Goal: Task Accomplishment & Management: Use online tool/utility

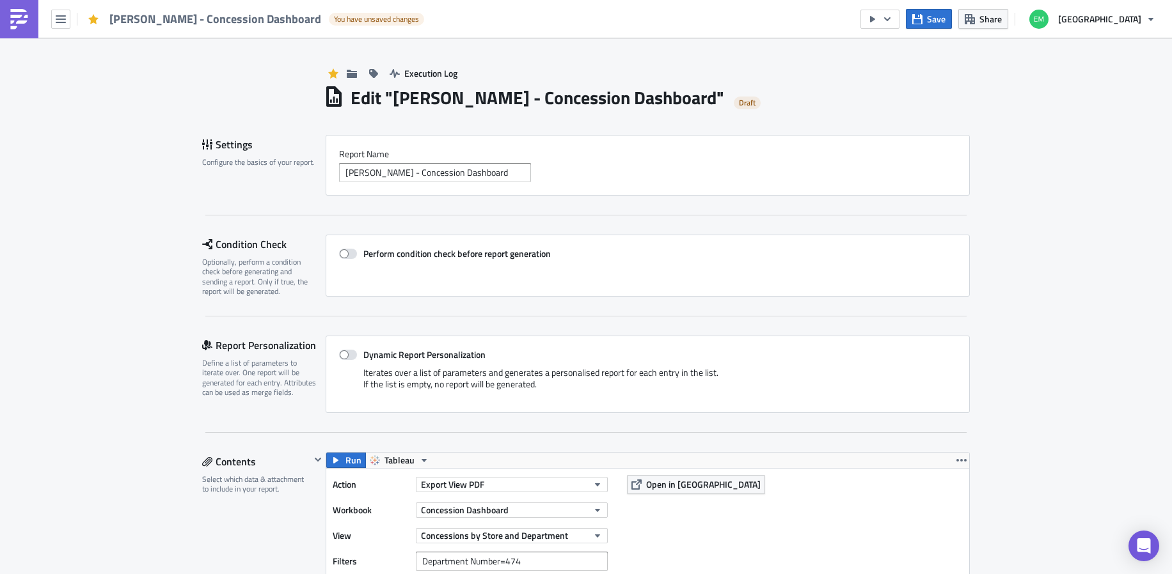
scroll to position [460, 0]
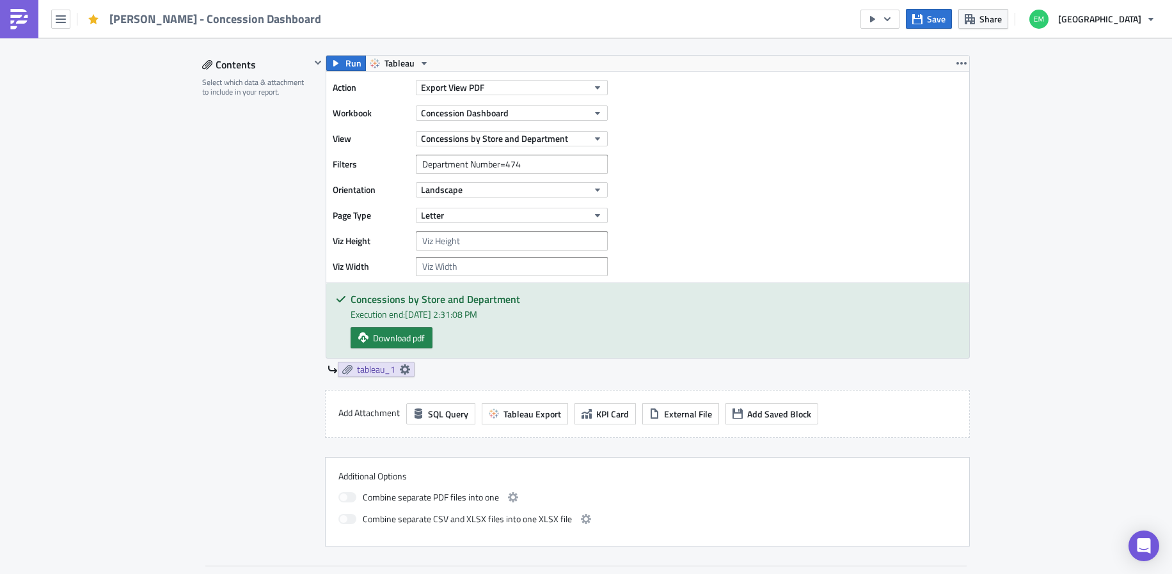
scroll to position [407, 0]
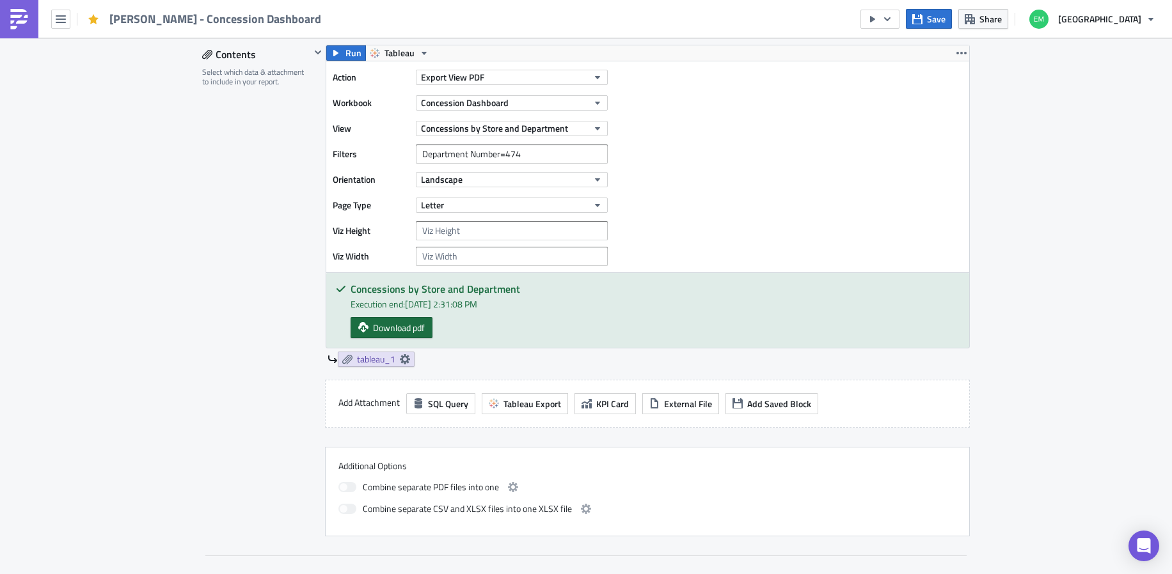
click at [407, 324] on span "Download pdf" at bounding box center [399, 327] width 52 height 13
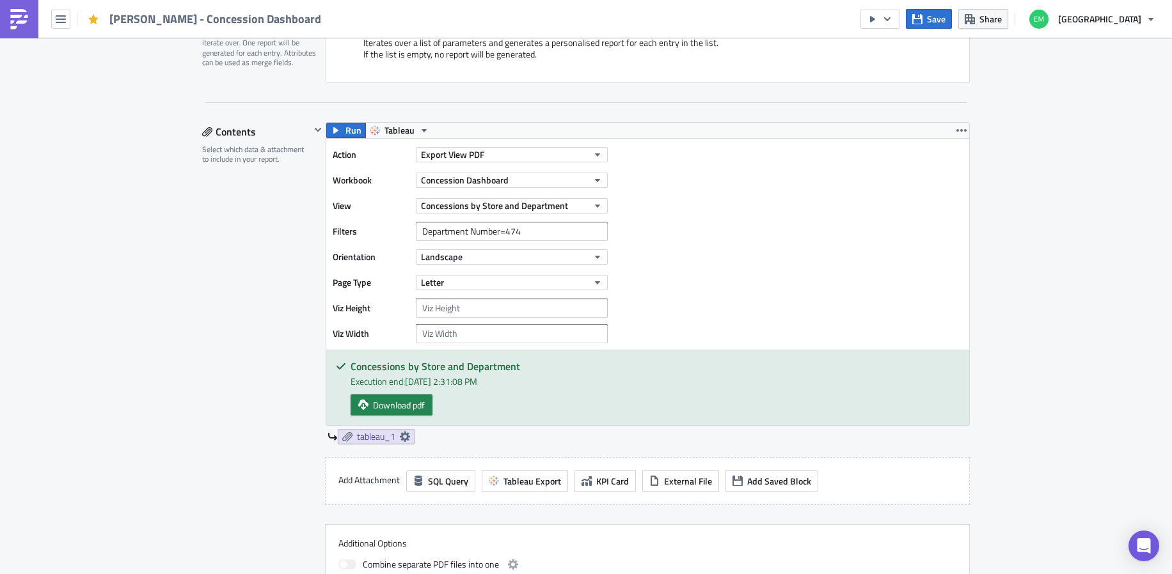
scroll to position [297, 0]
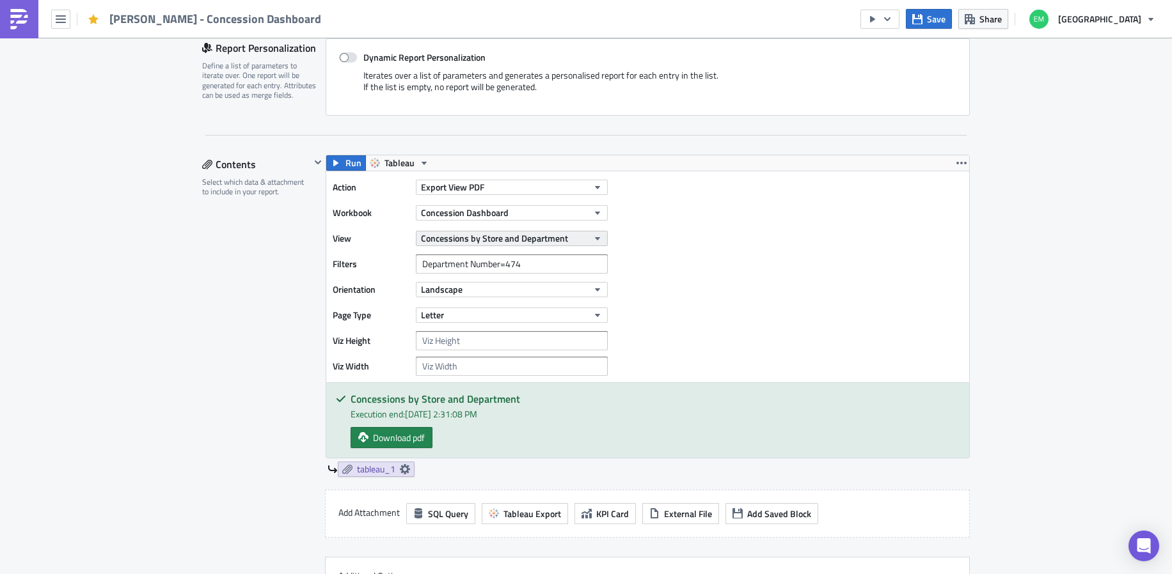
click at [554, 238] on span "Concessions by Store and Department" at bounding box center [494, 238] width 147 height 13
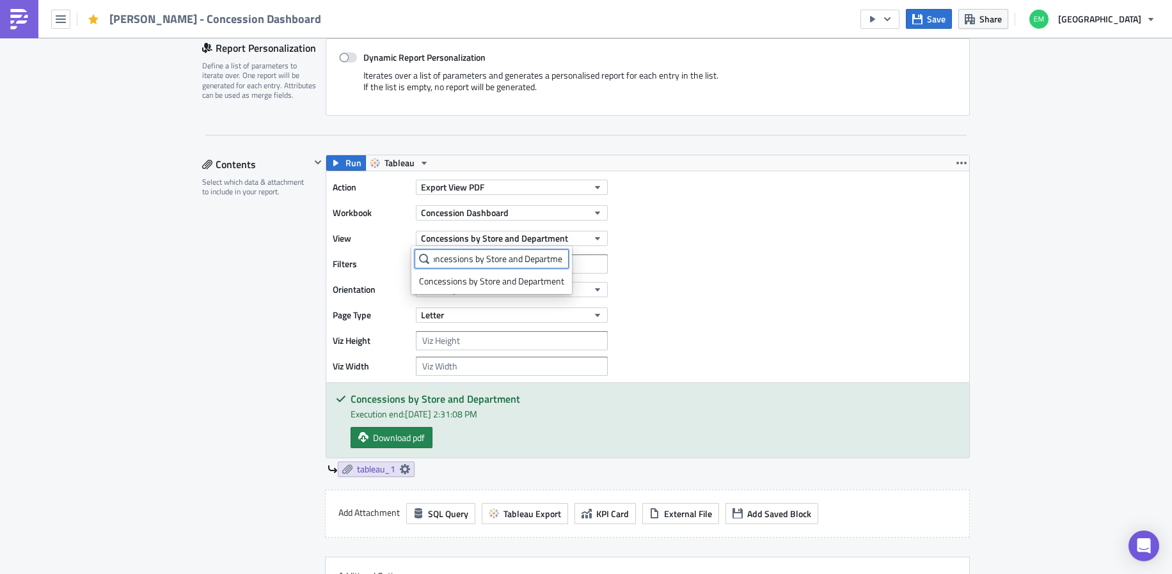
scroll to position [0, 17]
type input "Concessions by Store and Department"
click at [782, 281] on div "Action Export View PDF Workbook Concession Dashboard View Concessions by Store …" at bounding box center [647, 276] width 643 height 211
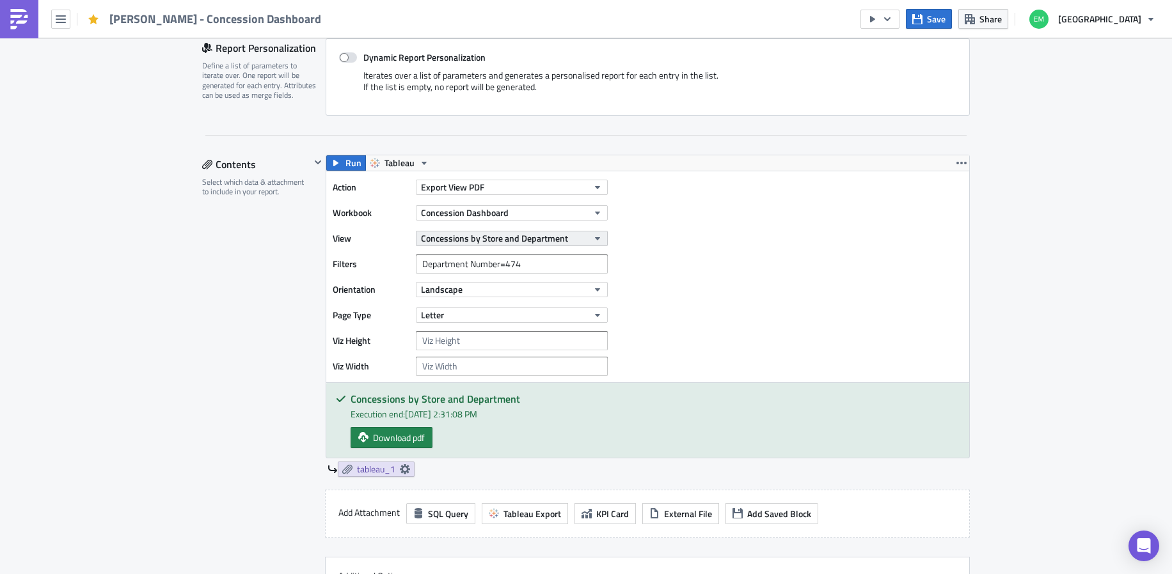
click at [544, 245] on button "Concessions by Store and Department" at bounding box center [512, 238] width 192 height 15
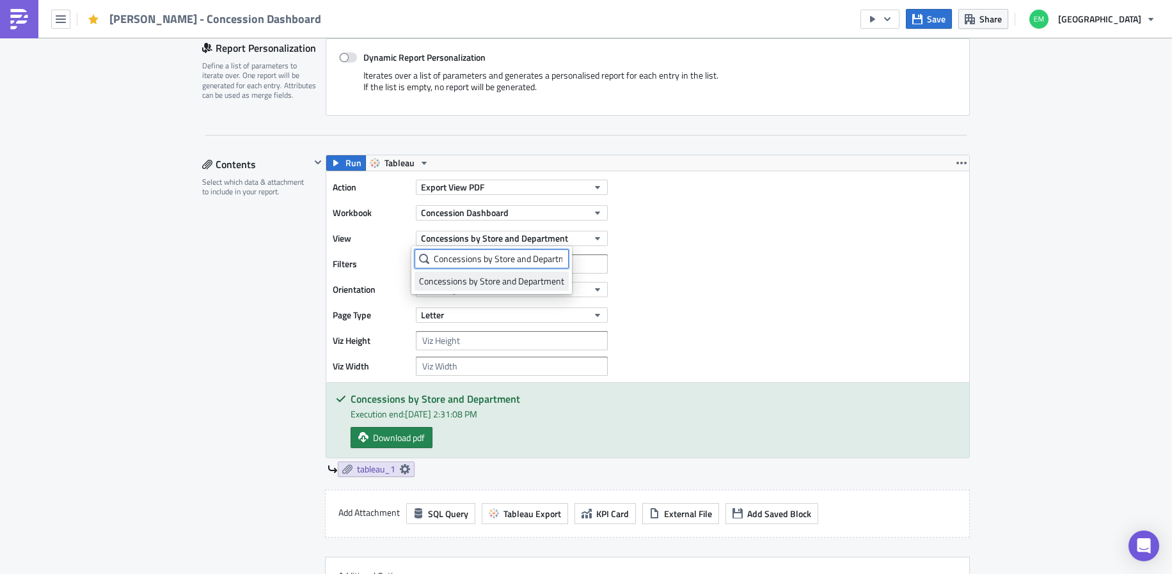
scroll to position [0, 17]
click at [505, 282] on div "Concessions by Store and Department" at bounding box center [491, 281] width 145 height 13
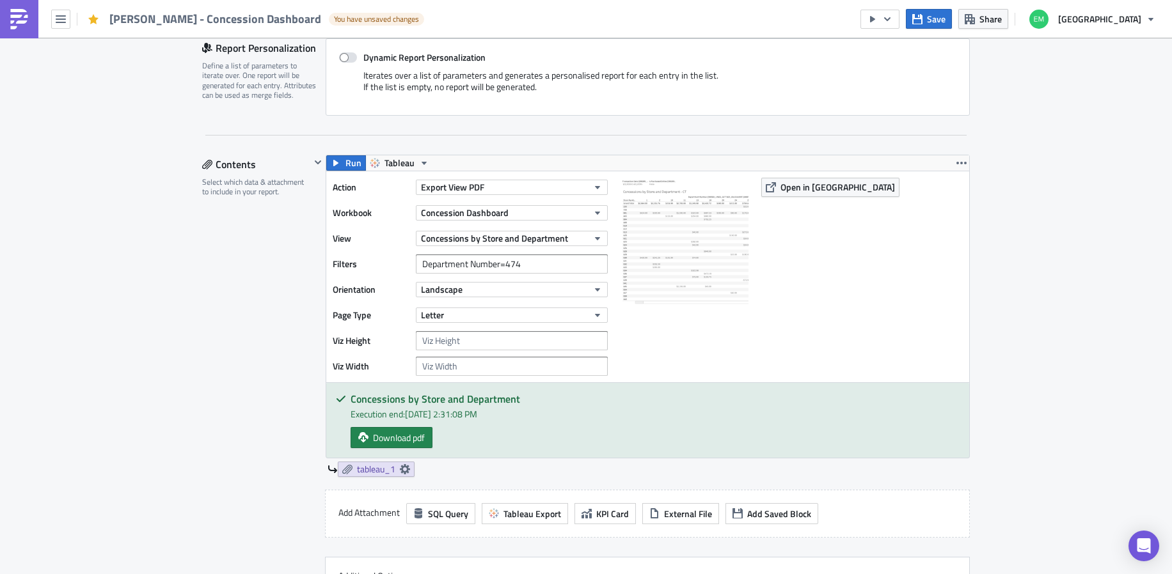
click at [684, 360] on div at bounding box center [685, 277] width 128 height 198
click at [780, 185] on span "Open in [GEOGRAPHIC_DATA]" at bounding box center [837, 186] width 115 height 13
click at [388, 438] on span "Download pdf" at bounding box center [399, 437] width 52 height 13
click at [512, 187] on button "Export View PDF" at bounding box center [512, 187] width 192 height 15
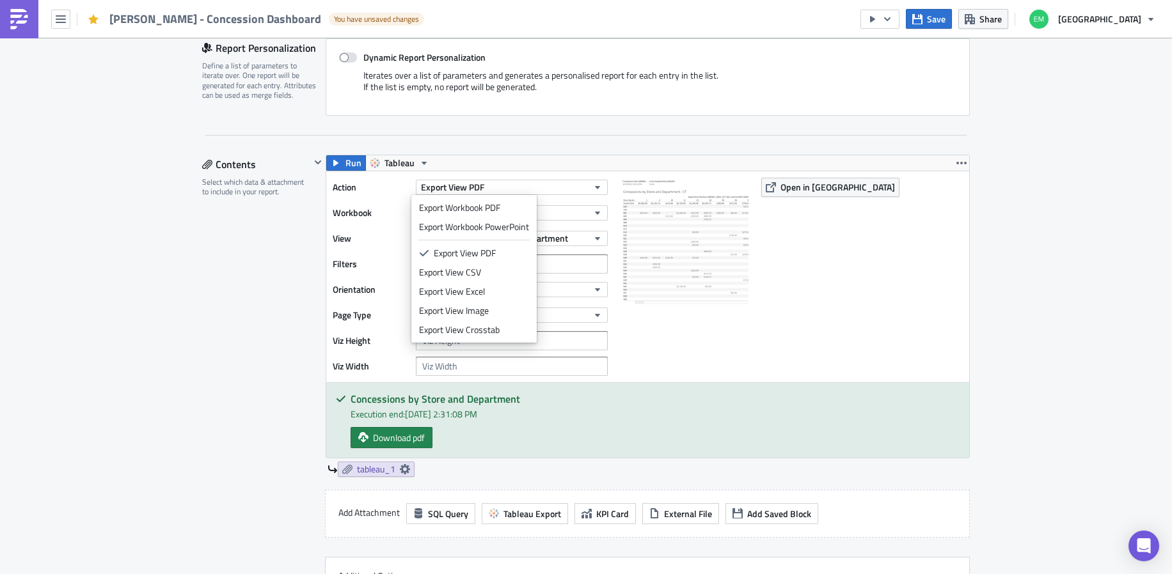
click at [761, 345] on div "Action Export View PDF Workbook Concession Dashboard View Concessions by Store …" at bounding box center [647, 276] width 643 height 211
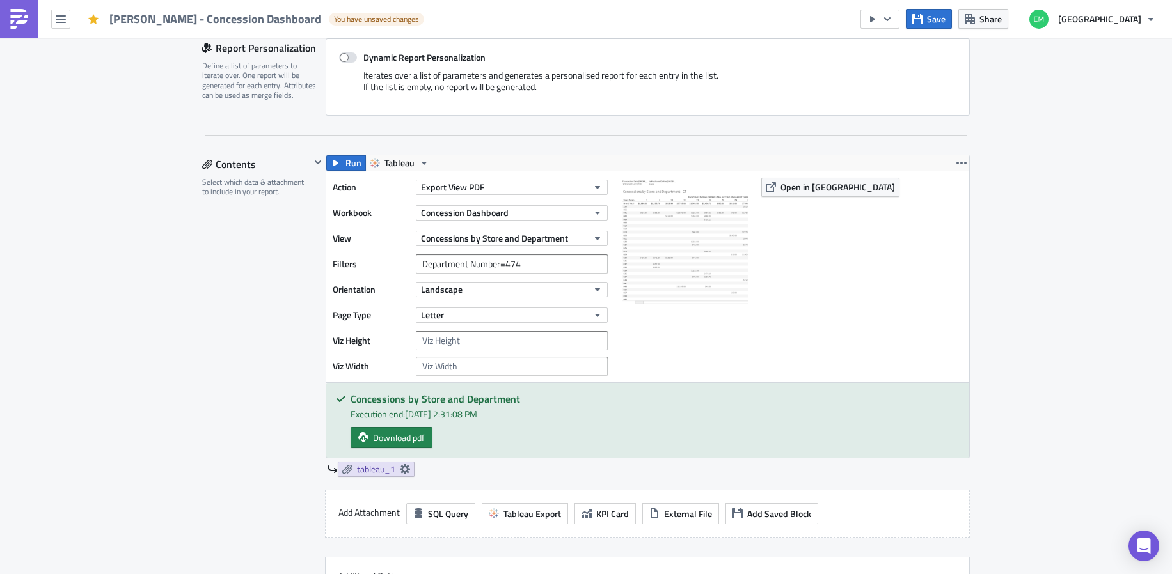
click at [499, 419] on div "Execution end: 9/2/2025, 2:31:08 PM" at bounding box center [655, 413] width 609 height 13
click at [819, 188] on span "Open in [GEOGRAPHIC_DATA]" at bounding box center [837, 186] width 115 height 13
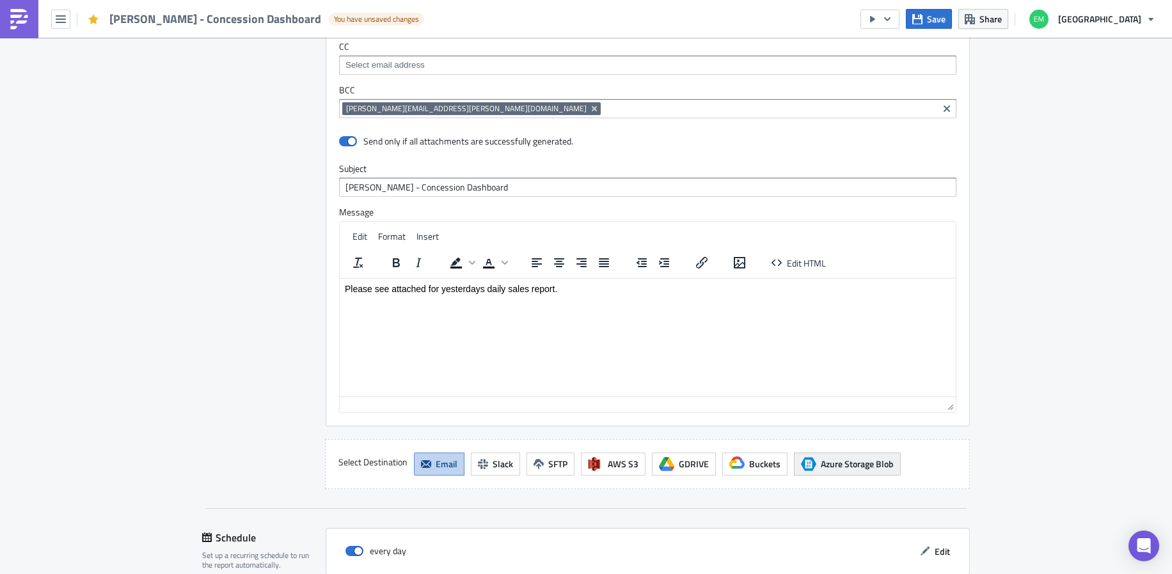
scroll to position [1207, 0]
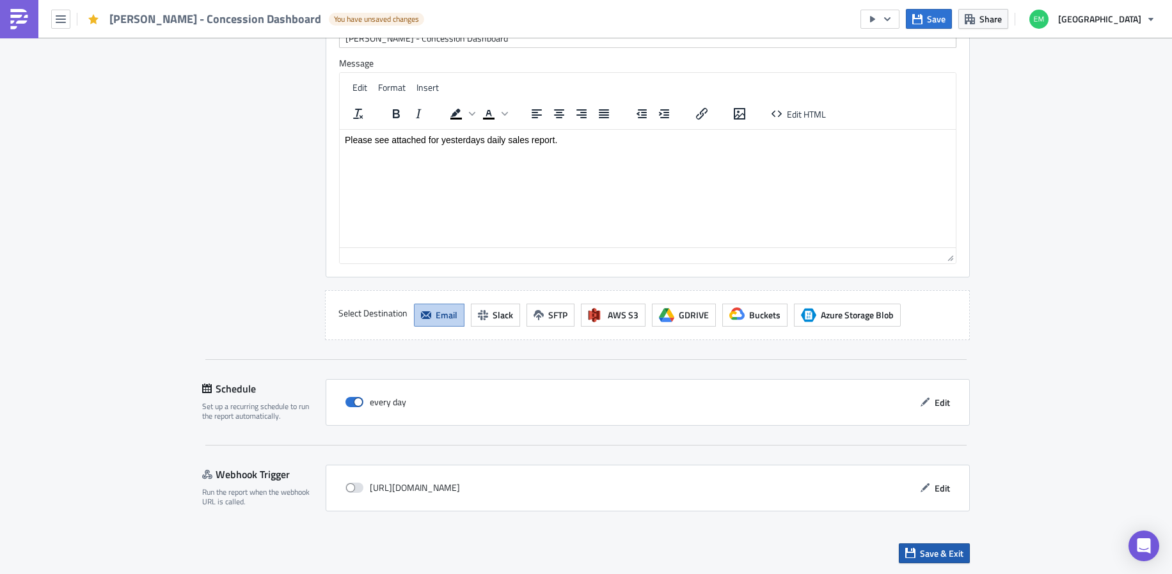
click at [942, 551] on span "Save & Exit" at bounding box center [941, 553] width 43 height 13
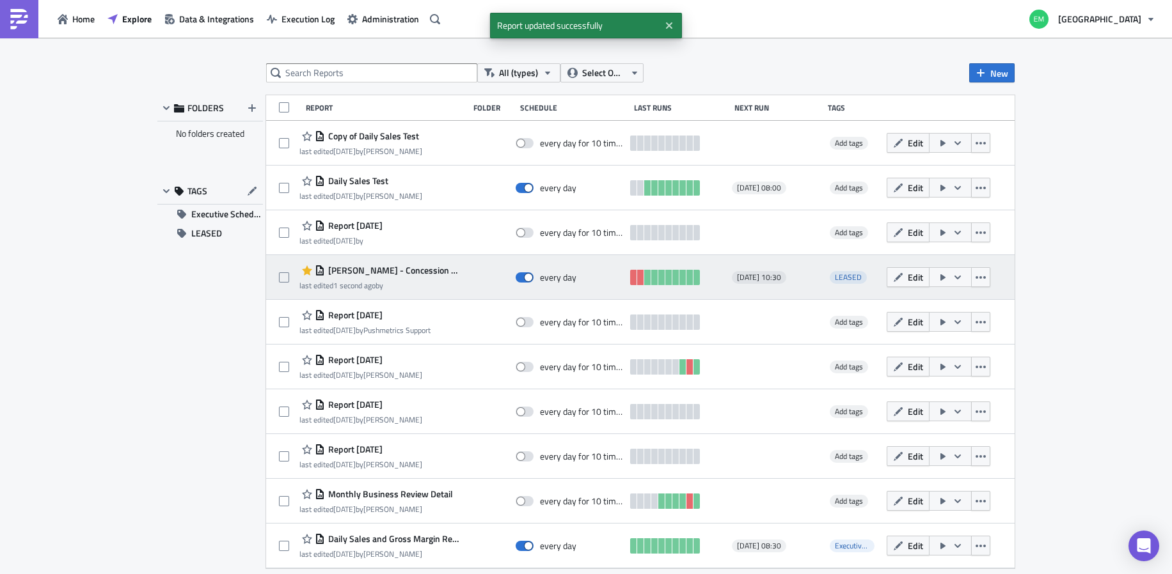
click at [938, 274] on icon "button" at bounding box center [943, 278] width 10 height 10
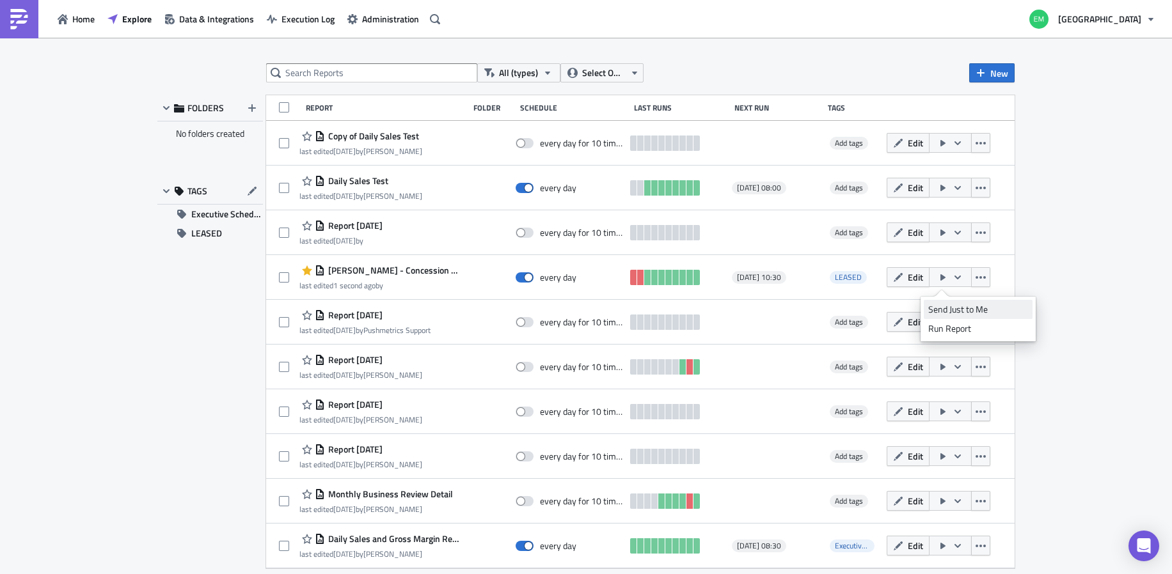
click at [956, 312] on div "Send Just to Me" at bounding box center [978, 309] width 100 height 13
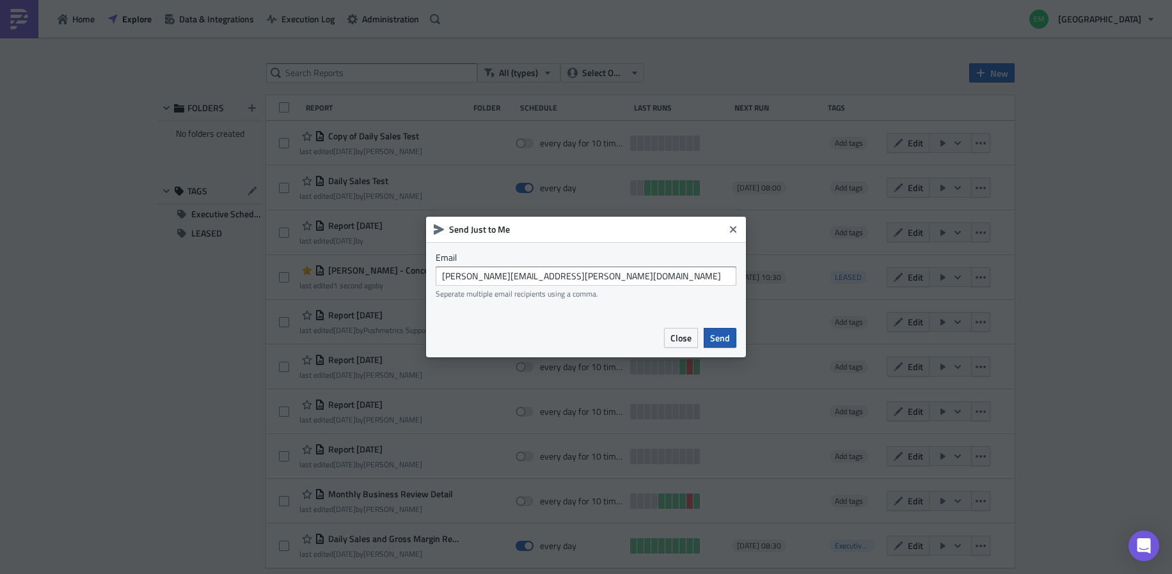
click at [715, 337] on span "Send" at bounding box center [720, 337] width 20 height 13
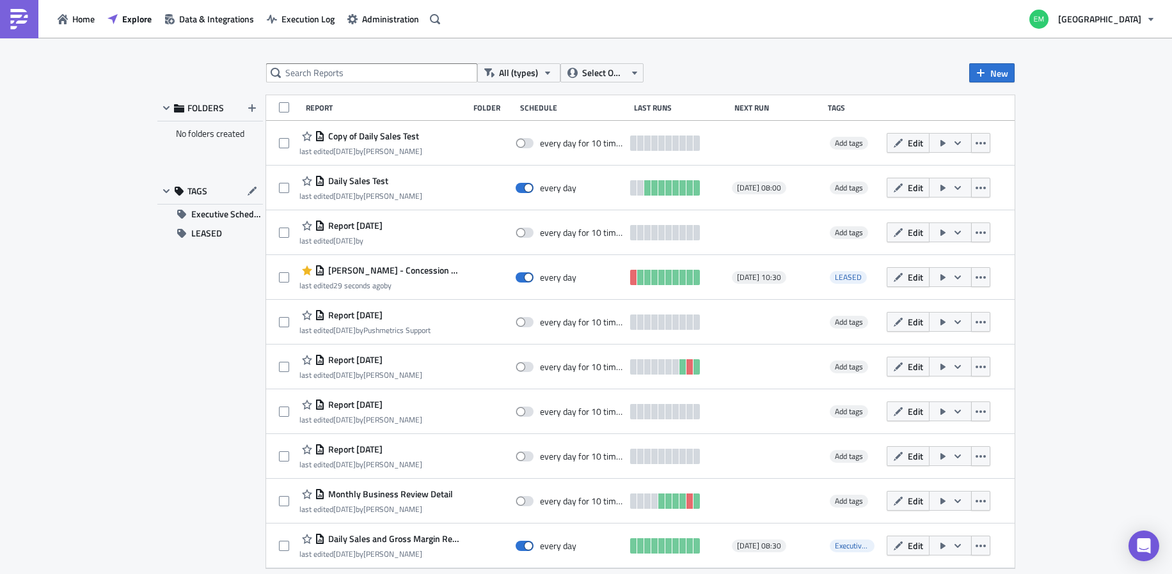
click at [913, 283] on span "Edit" at bounding box center [915, 277] width 15 height 13
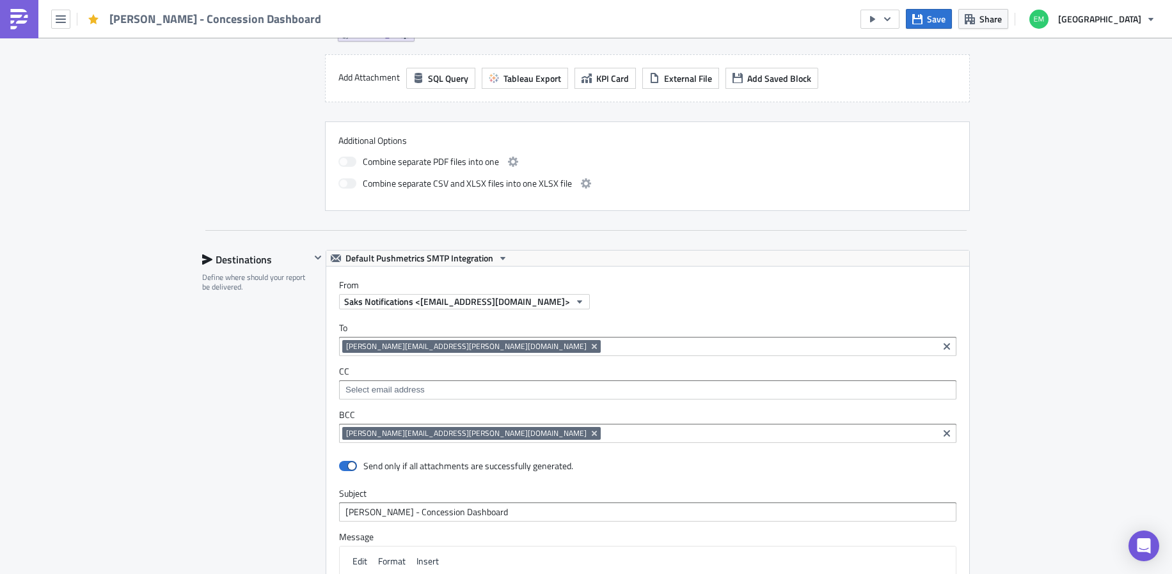
scroll to position [781, 0]
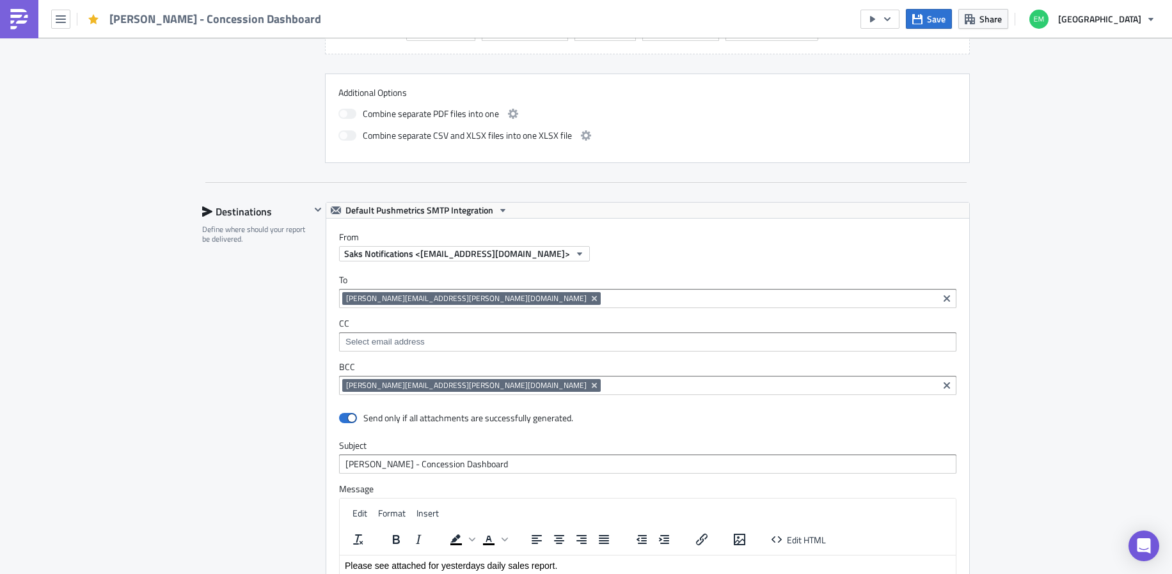
click at [604, 301] on input at bounding box center [769, 298] width 331 height 13
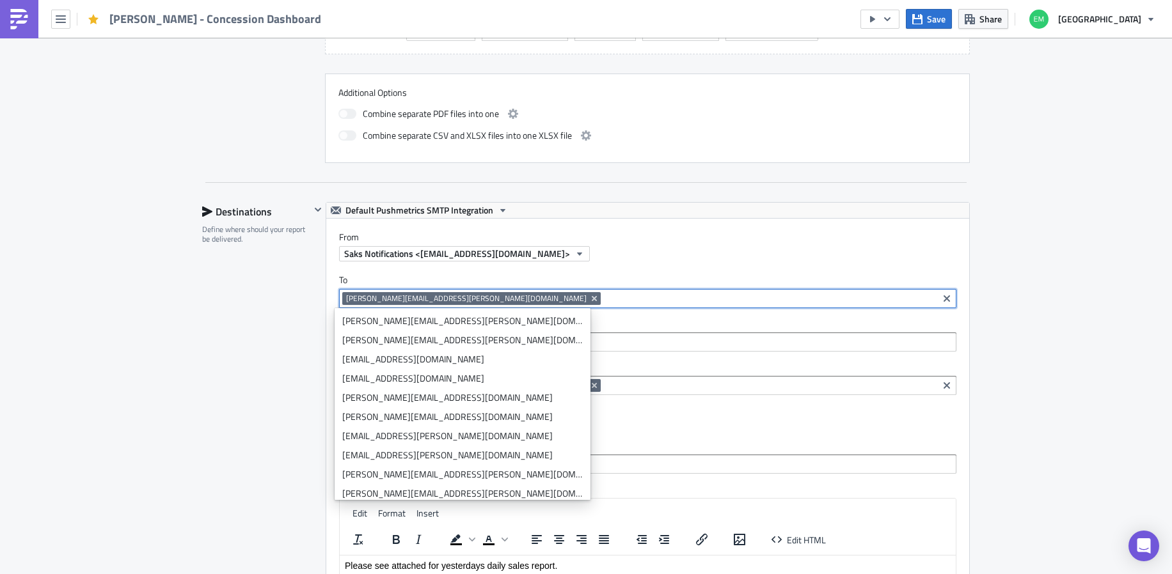
paste input "thomas.dimmit@akris.com"
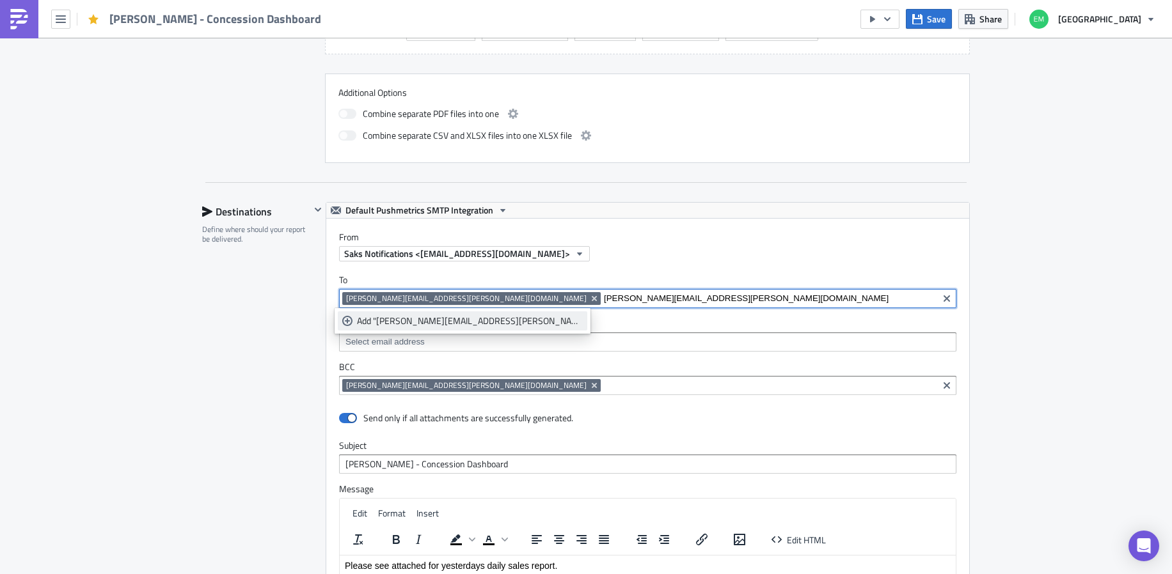
type input "thomas.dimmit@akris.com"
click at [461, 323] on div "Add "thomas.dimmit@akris.com"" at bounding box center [470, 321] width 226 height 13
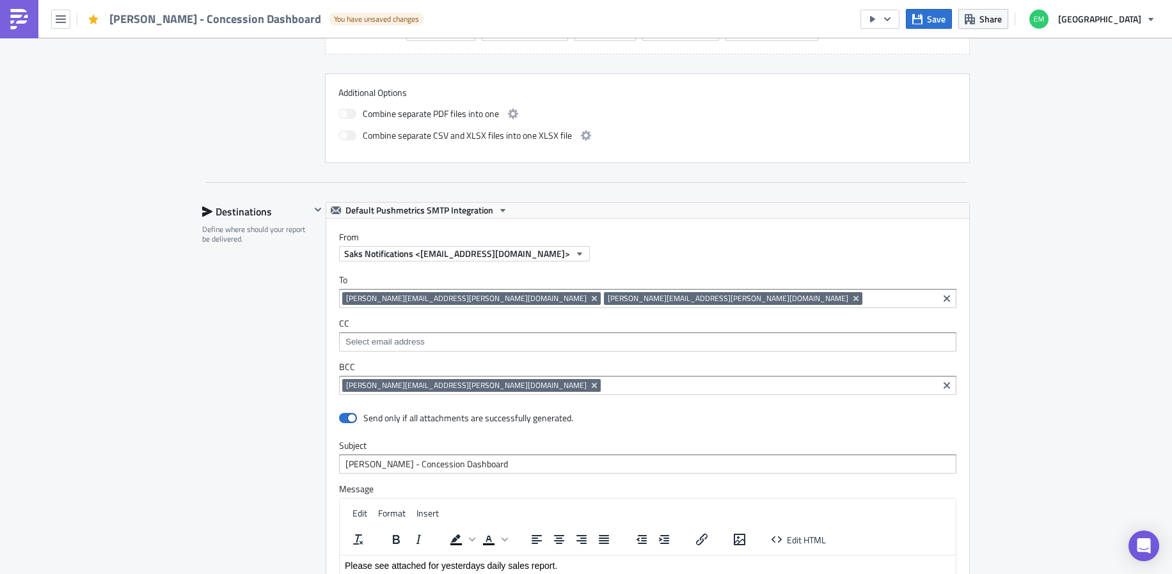
click at [596, 318] on label "CC" at bounding box center [647, 324] width 617 height 12
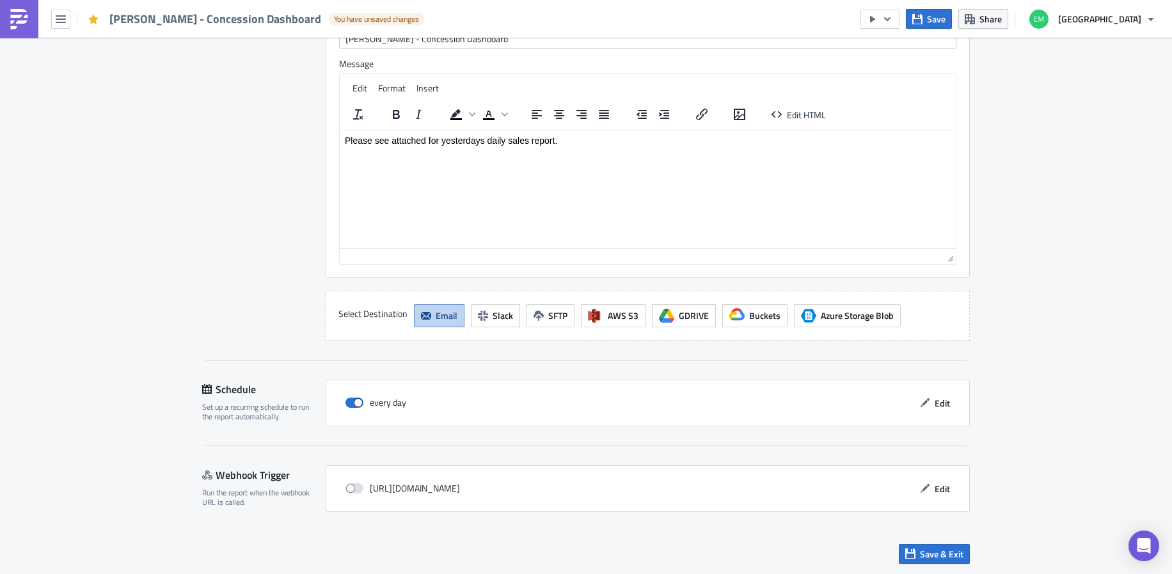
scroll to position [1207, 0]
click at [929, 546] on button "Save & Exit" at bounding box center [934, 554] width 71 height 20
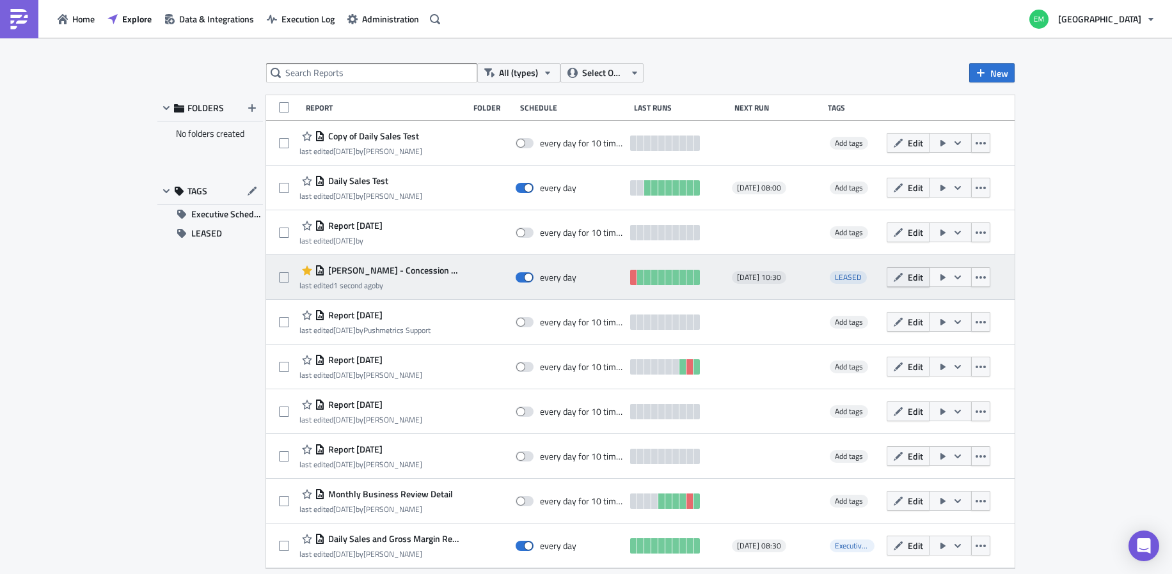
click at [912, 279] on span "Edit" at bounding box center [915, 277] width 15 height 13
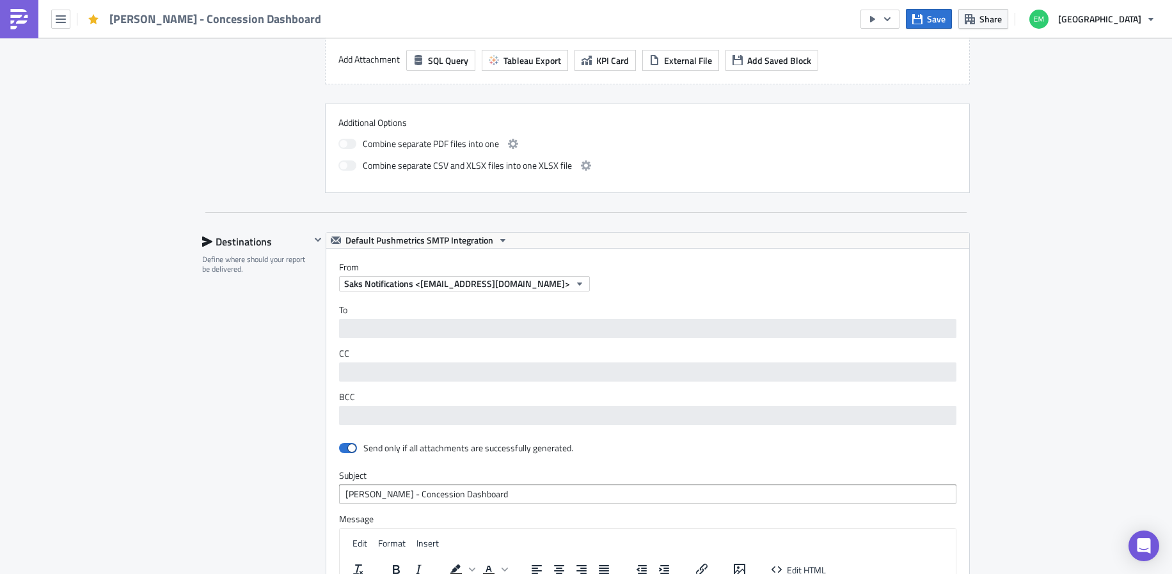
scroll to position [1187, 0]
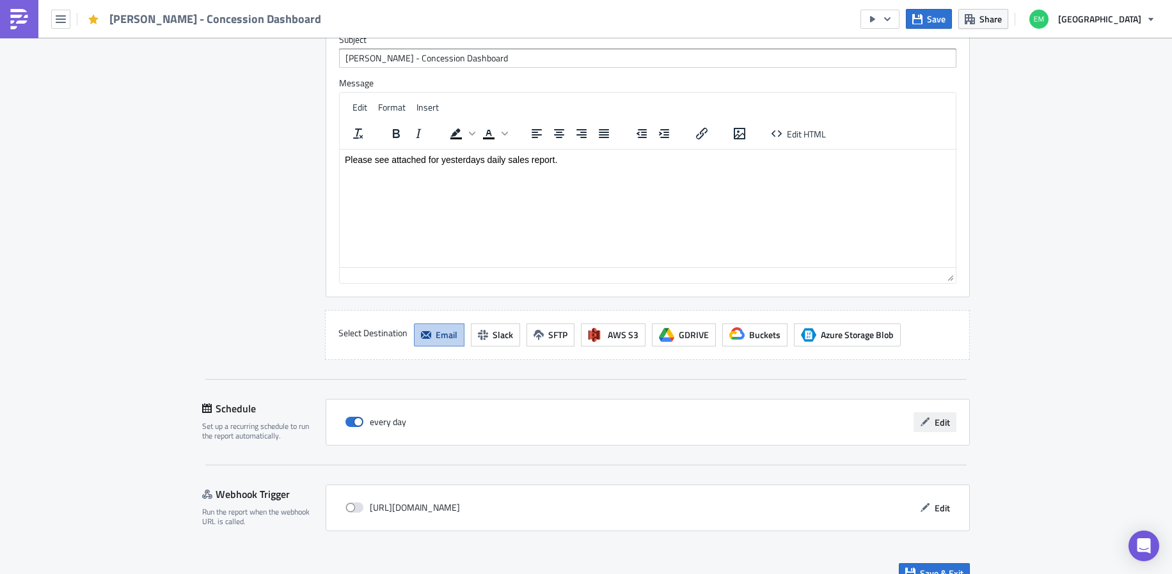
click at [942, 427] on span "Edit" at bounding box center [942, 422] width 15 height 13
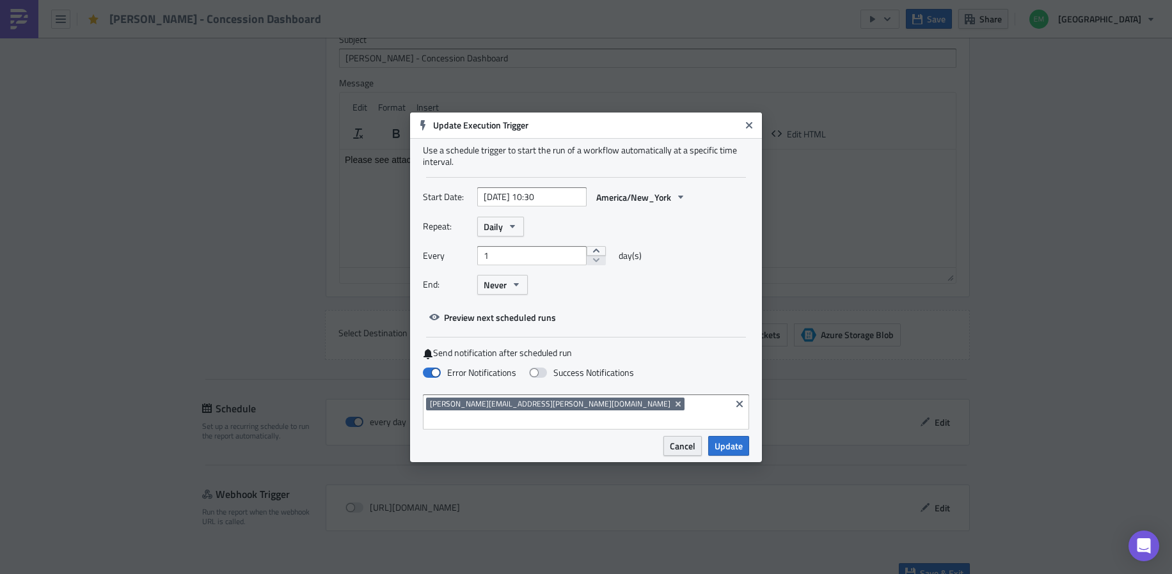
click at [682, 439] on span "Cancel" at bounding box center [683, 445] width 26 height 13
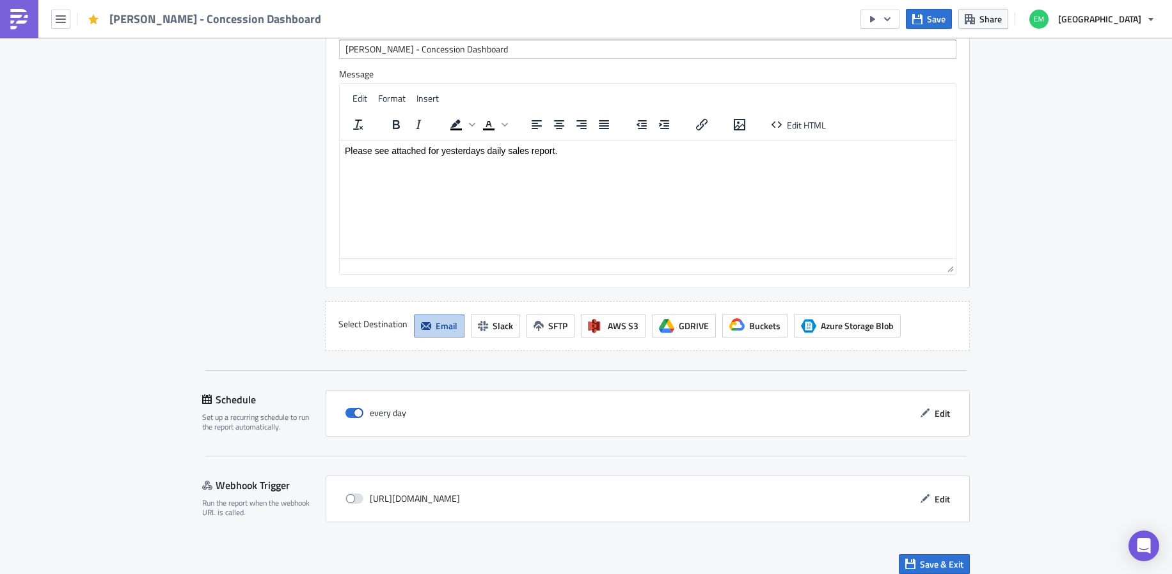
scroll to position [1207, 0]
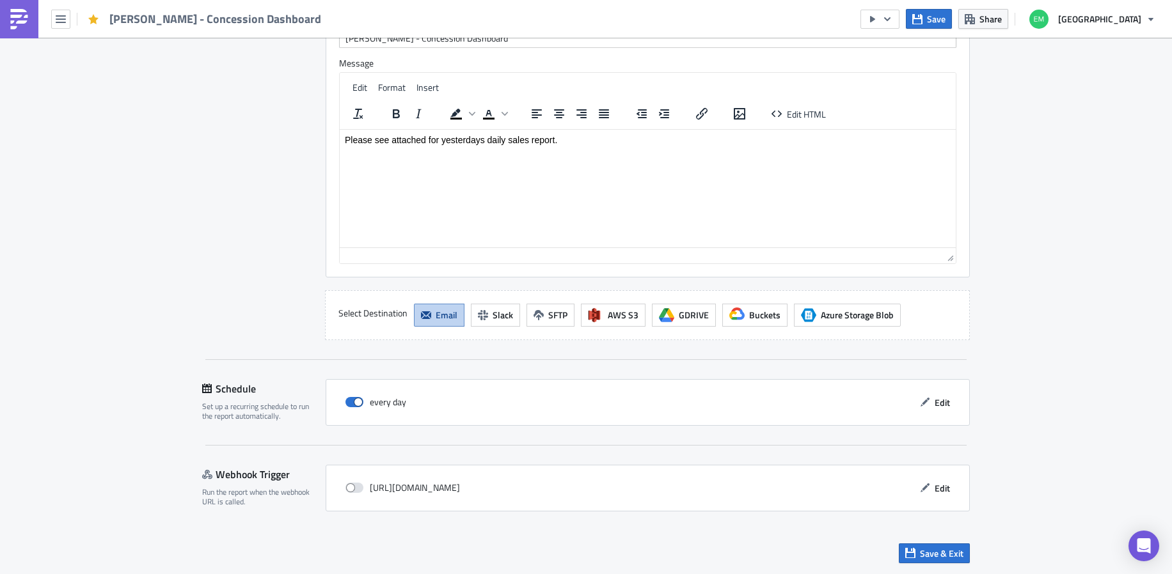
drag, startPoint x: 934, startPoint y: 548, endPoint x: 958, endPoint y: 535, distance: 27.5
click at [935, 550] on span "Save & Exit" at bounding box center [941, 553] width 43 height 13
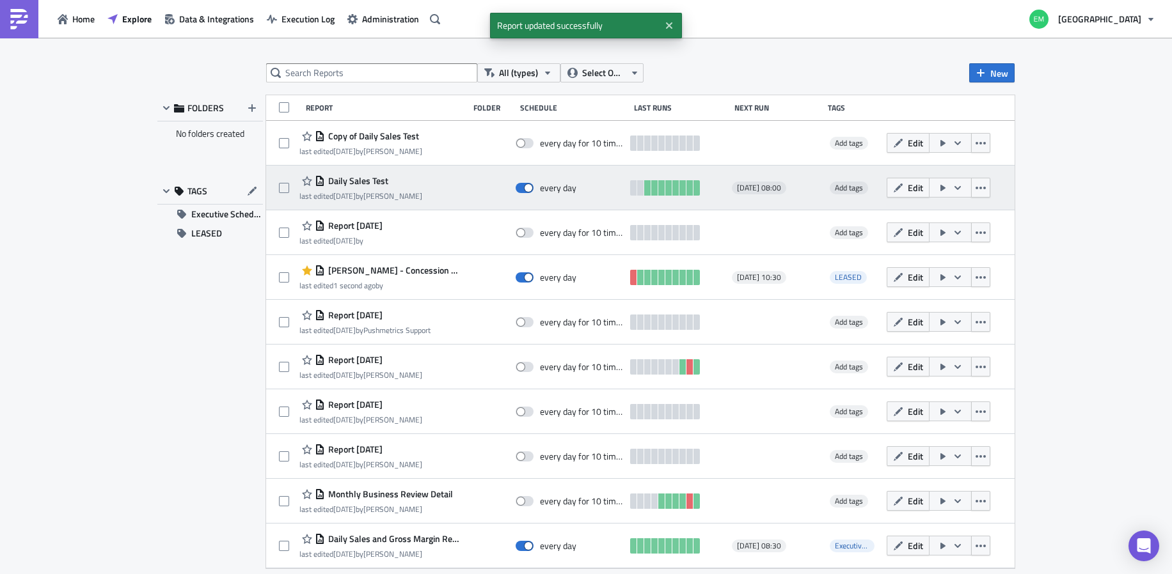
click at [781, 189] on span "2025-09-03 08:00" at bounding box center [759, 188] width 44 height 10
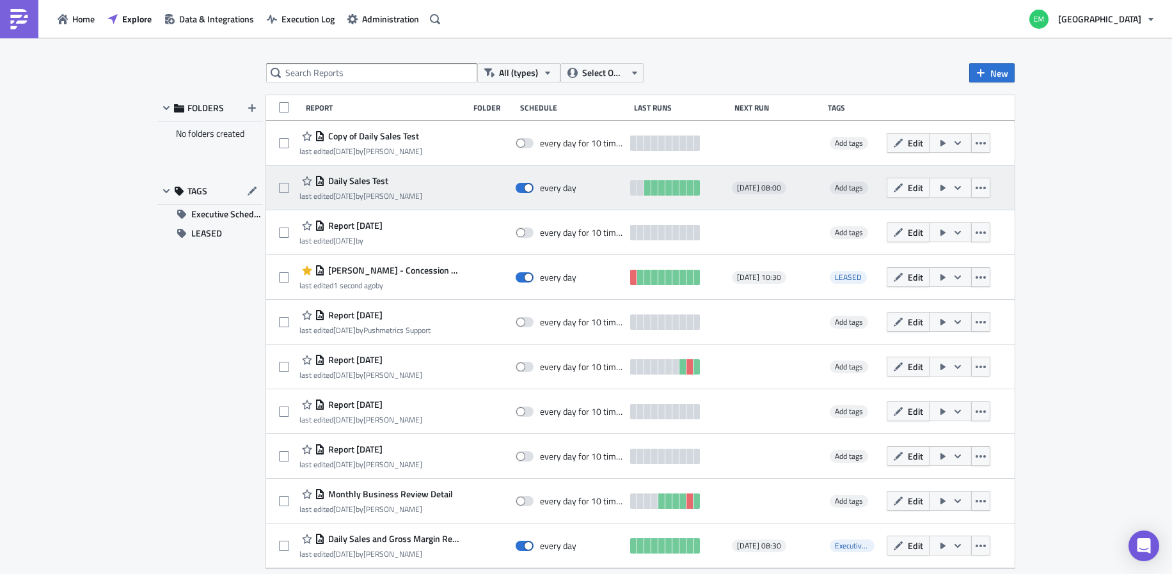
click at [779, 188] on span "2025-09-03 08:00" at bounding box center [759, 188] width 44 height 10
click at [763, 188] on span "2025-09-03 08:00" at bounding box center [759, 188] width 44 height 10
click at [976, 191] on icon "button" at bounding box center [981, 188] width 10 height 10
click at [893, 187] on icon "button" at bounding box center [898, 188] width 10 height 10
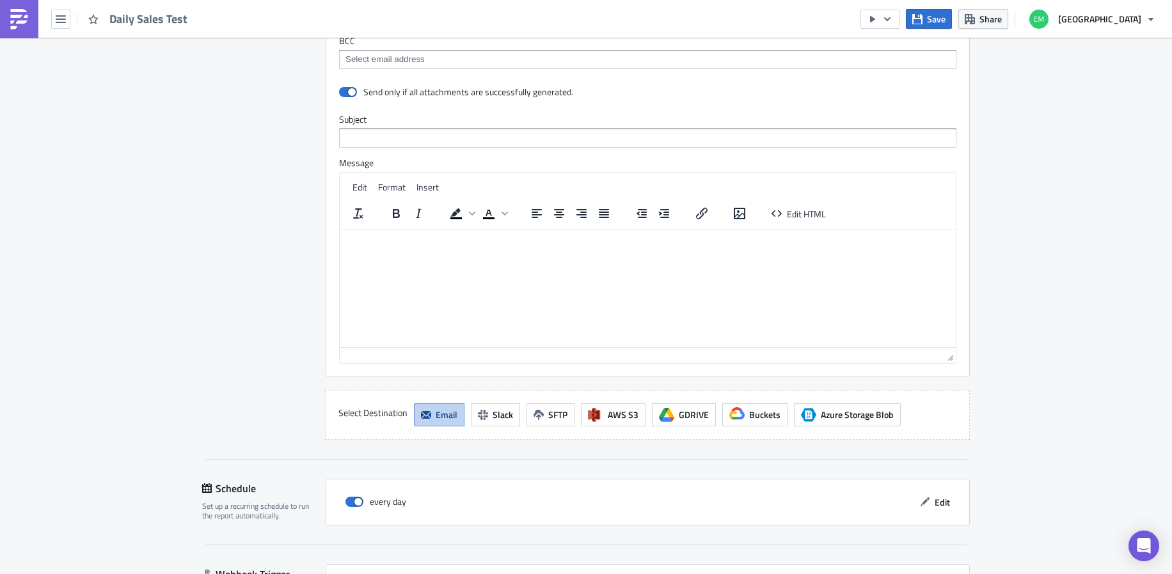
scroll to position [1542, 0]
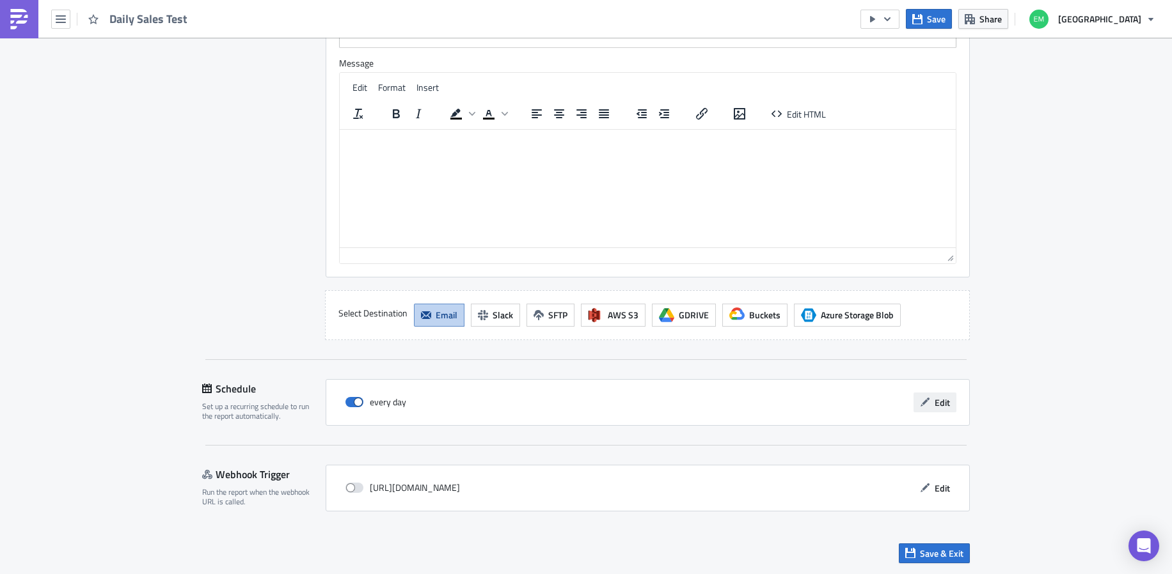
click at [913, 401] on button "Edit" at bounding box center [934, 403] width 43 height 20
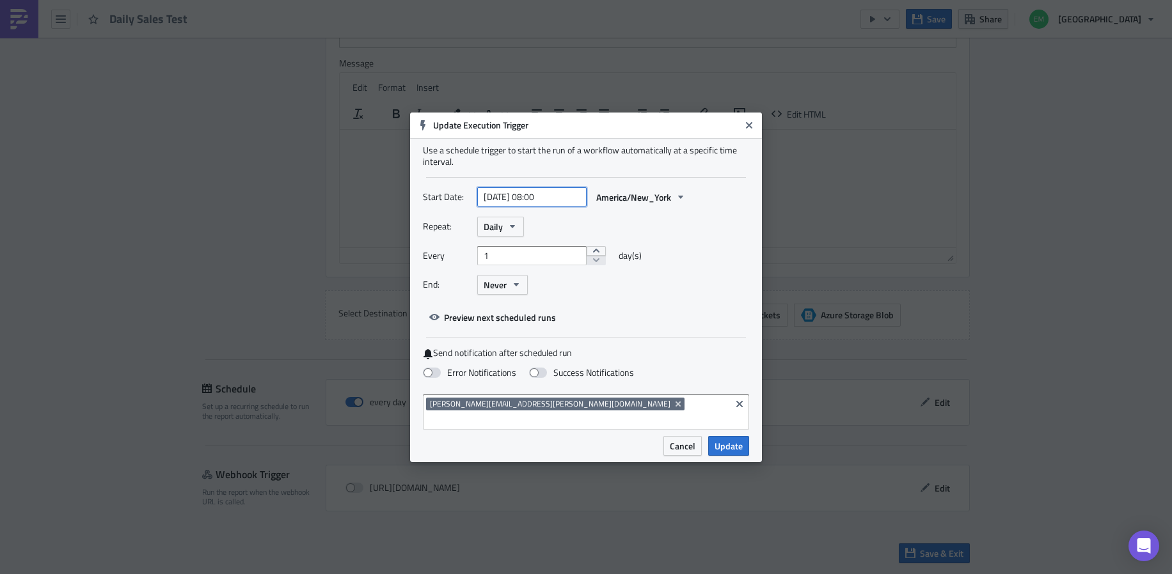
click at [537, 202] on input "2025-08-25 08:00" at bounding box center [531, 196] width 109 height 19
select select "7"
select select "2025"
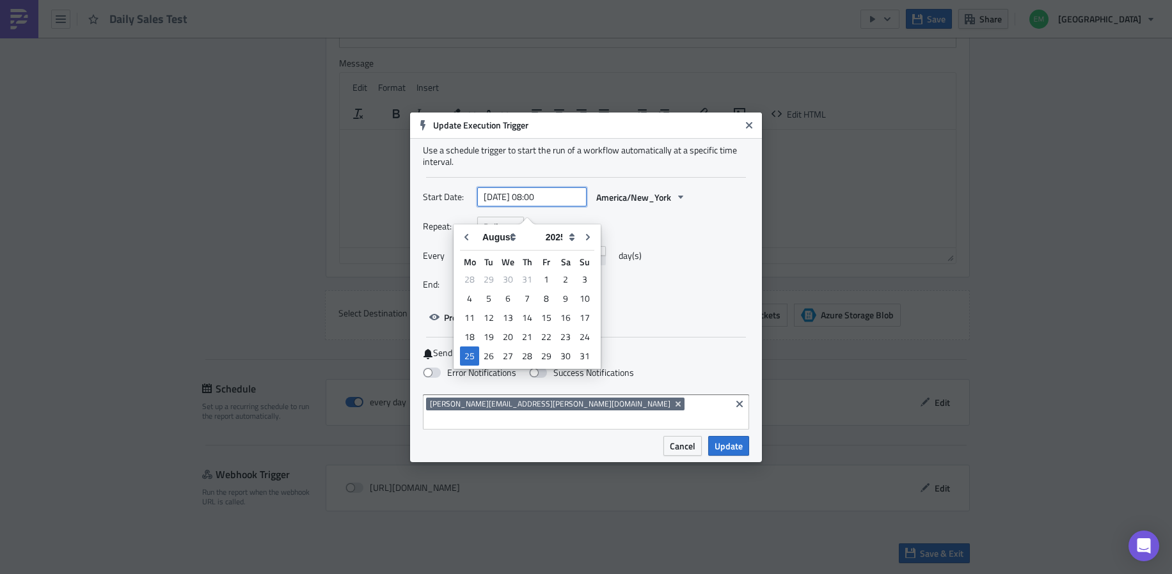
click at [564, 207] on input "2025-08-25 08:00" at bounding box center [531, 196] width 109 height 19
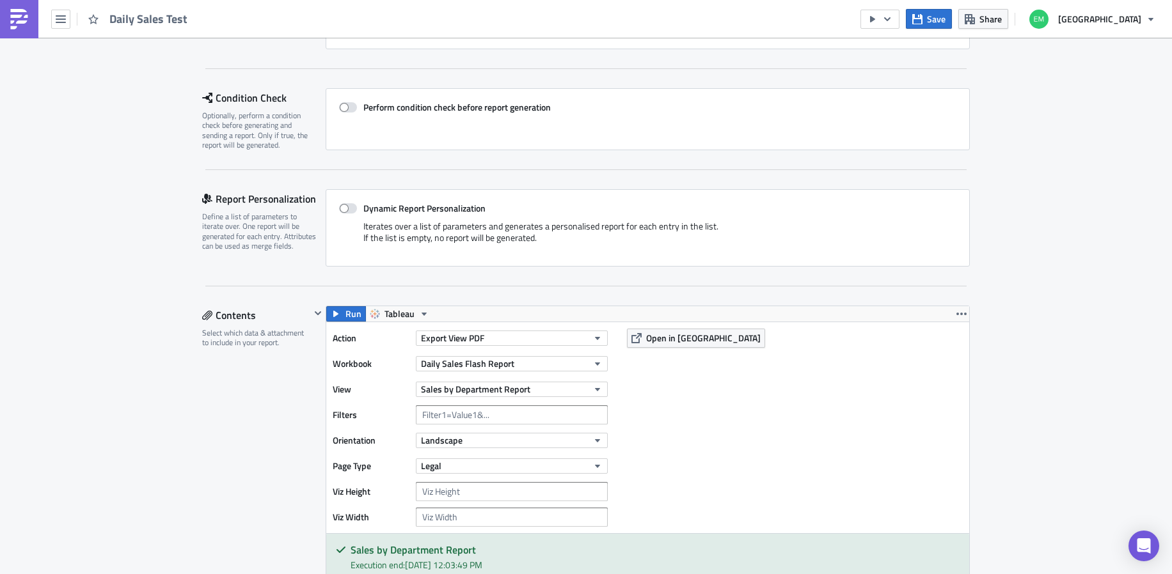
scroll to position [0, 0]
